Goal: Information Seeking & Learning: Learn about a topic

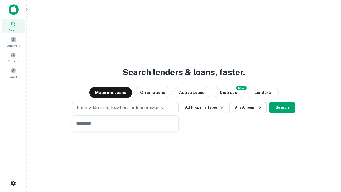
type input "**********"
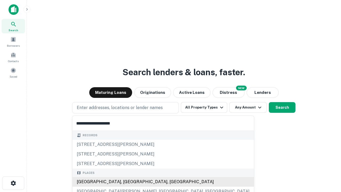
click at [127, 182] on div "[GEOGRAPHIC_DATA], [GEOGRAPHIC_DATA], [GEOGRAPHIC_DATA]" at bounding box center [162, 182] width 181 height 10
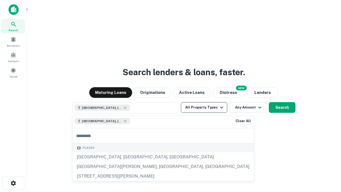
click at [204, 107] on button "All Property Types" at bounding box center [204, 107] width 46 height 11
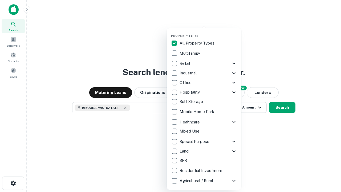
click at [208, 32] on button "button" at bounding box center [208, 32] width 75 height 0
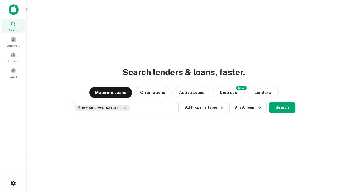
scroll to position [9, 0]
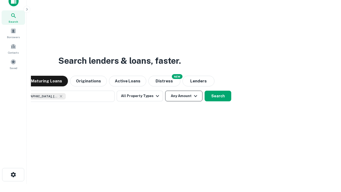
click at [165, 91] on button "Any Amount" at bounding box center [183, 96] width 37 height 11
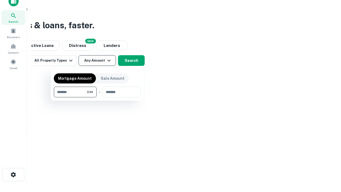
type input "*******"
click at [97, 97] on button "button" at bounding box center [97, 97] width 87 height 0
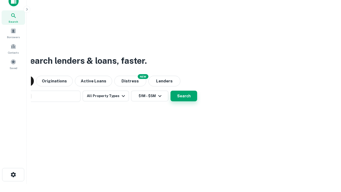
click at [171, 91] on button "Search" at bounding box center [184, 96] width 27 height 11
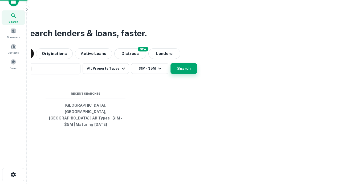
scroll to position [17, 151]
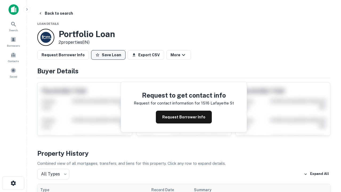
click at [108, 55] on button "Save Loan" at bounding box center [108, 55] width 34 height 10
click at [110, 55] on button "Loan Saved" at bounding box center [109, 55] width 37 height 10
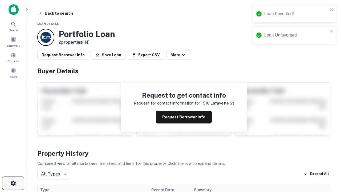
click at [13, 183] on icon "button" at bounding box center [13, 183] width 6 height 6
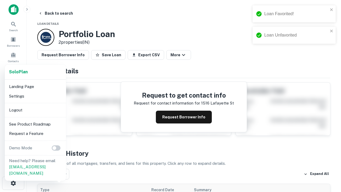
click at [35, 110] on li "Logout" at bounding box center [35, 110] width 57 height 10
